Goal: Browse casually

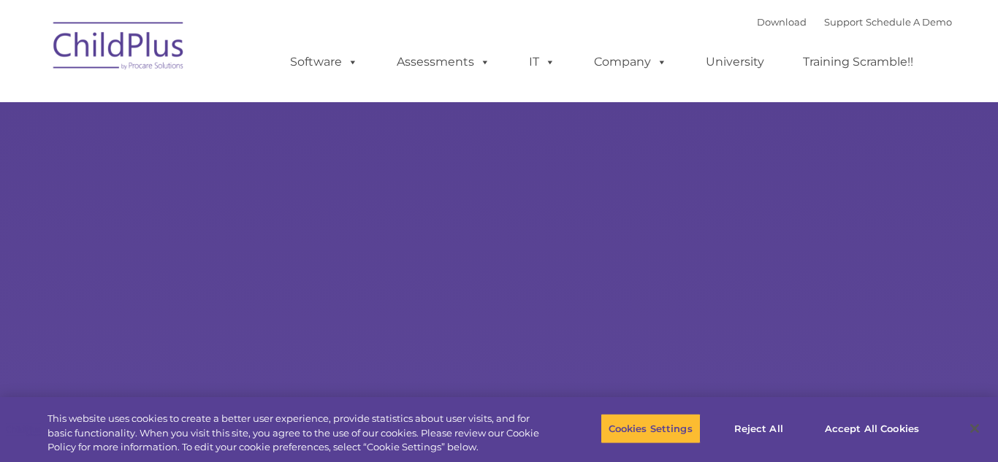
select select "MEDIUM"
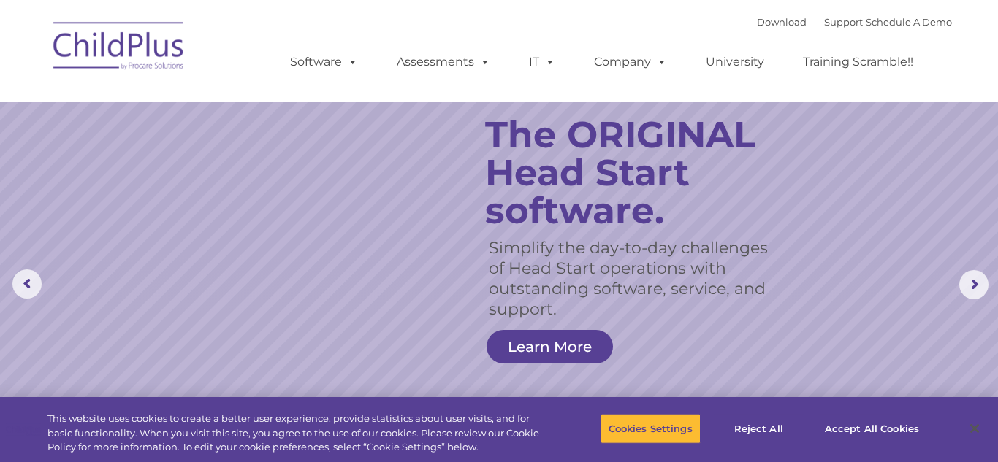
click at [216, 163] on rs-slide "Simplify the day-to-day challenges of Head Start operations with outstanding so…" at bounding box center [499, 285] width 998 height 570
click at [976, 282] on rs-arrow at bounding box center [973, 284] width 29 height 29
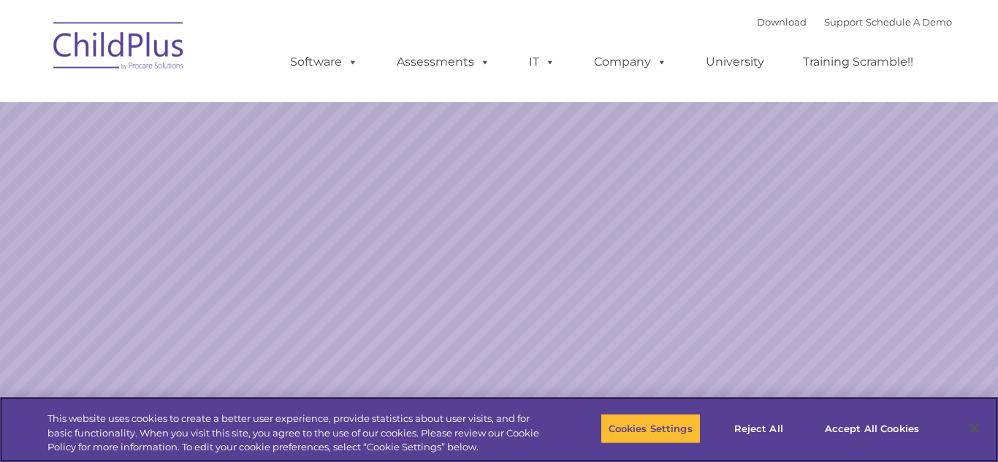
select select "MEDIUM"
